Goal: Task Accomplishment & Management: Use online tool/utility

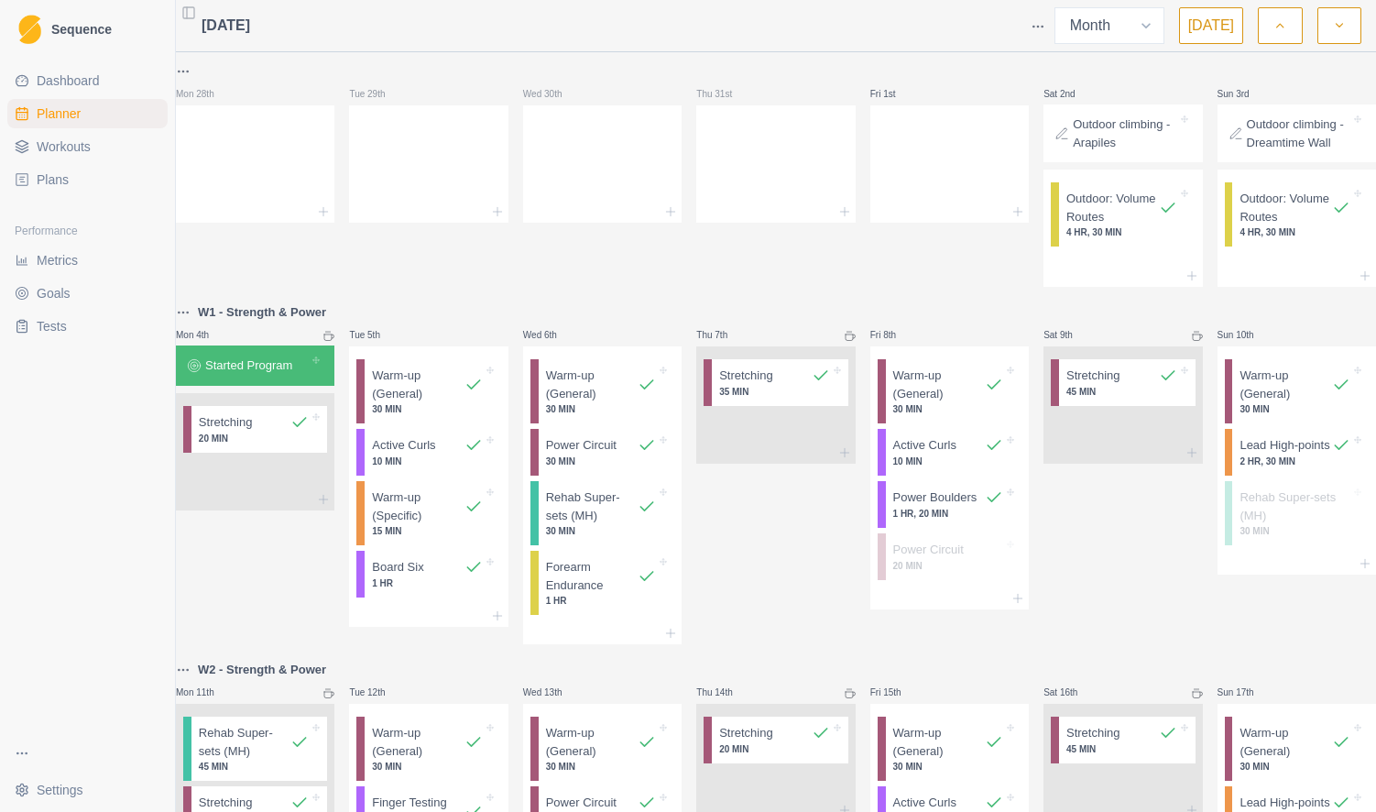
select select "month"
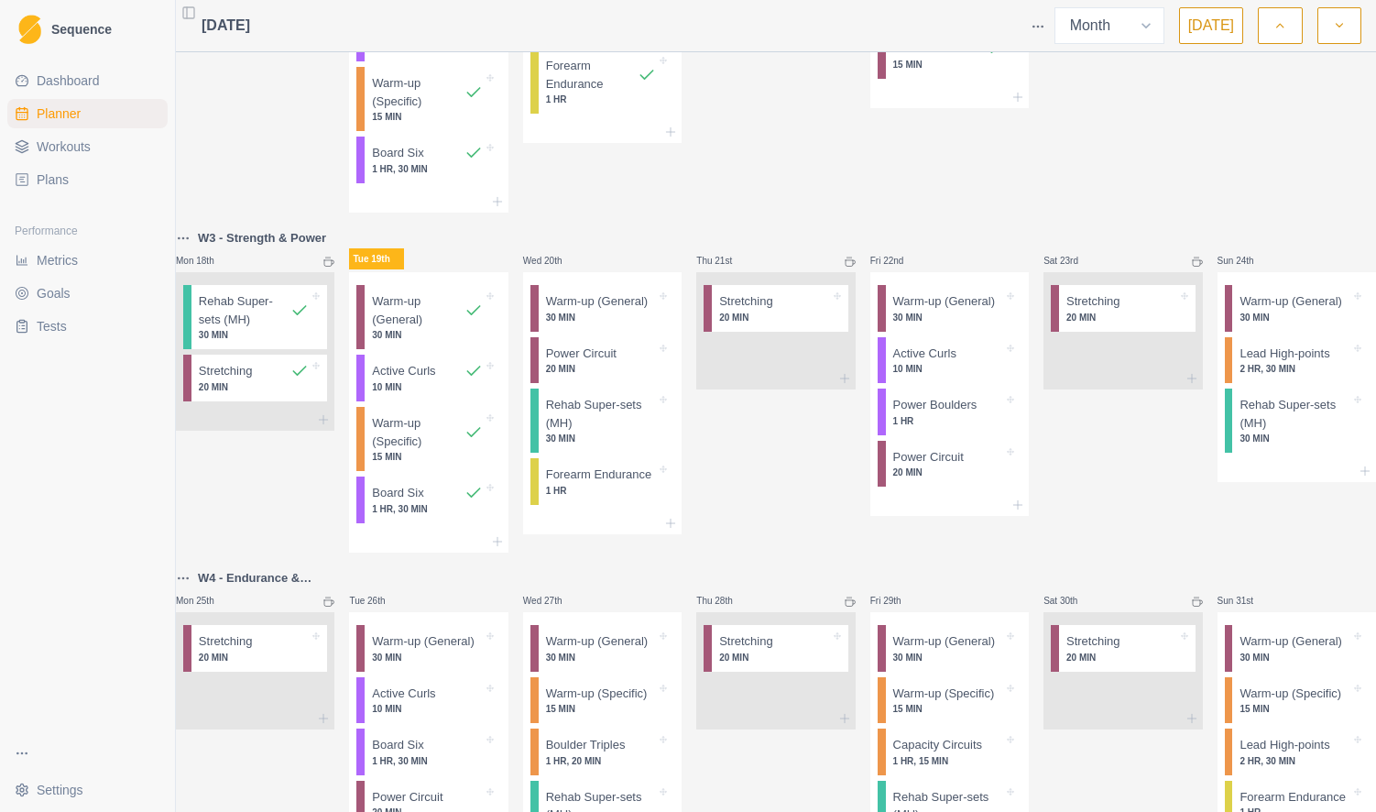
click at [71, 84] on span "Dashboard" at bounding box center [68, 80] width 63 height 18
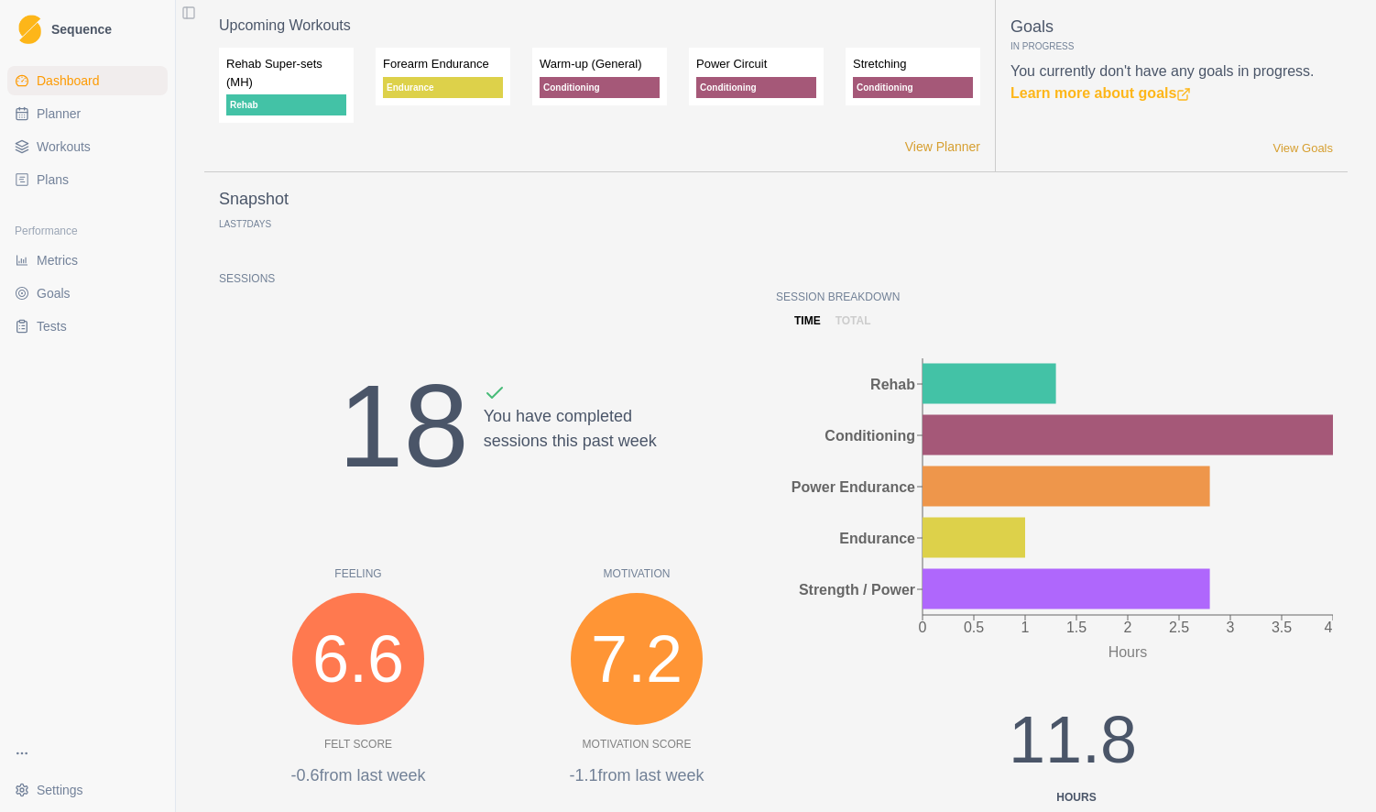
click at [60, 257] on span "Metrics" at bounding box center [57, 260] width 41 height 18
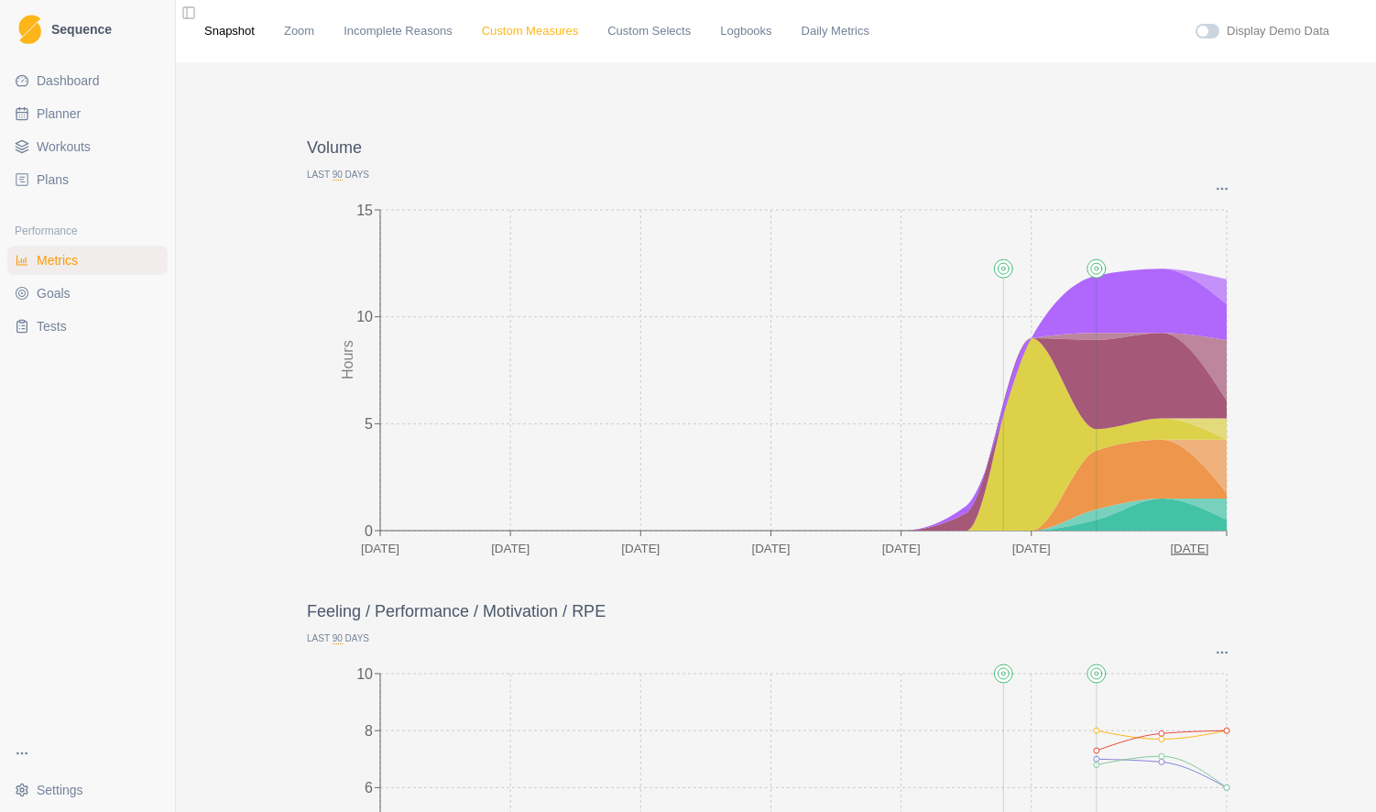
click at [552, 27] on link "Custom Measures" at bounding box center [530, 31] width 96 height 18
